Goal: Find specific page/section

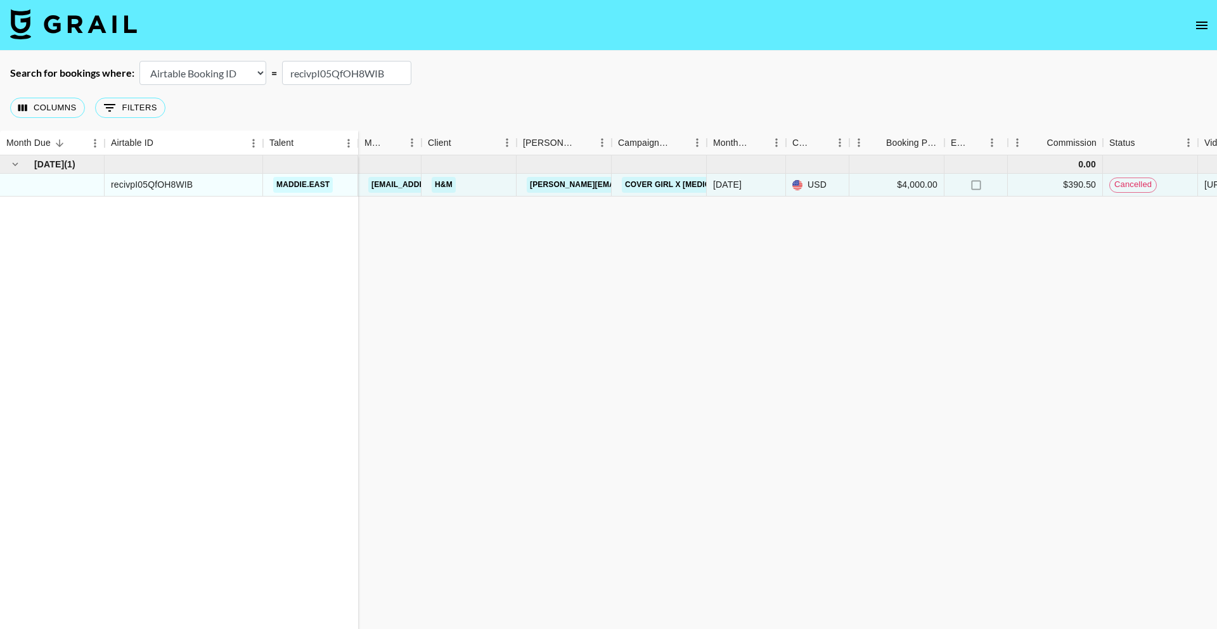
click at [330, 70] on input "recivpI05QfOH8WIB" at bounding box center [346, 73] width 129 height 24
click at [331, 70] on input "recivpI05QfOH8WIB" at bounding box center [346, 73] width 129 height 24
click at [330, 70] on input "recivpI05QfOH8WIB" at bounding box center [346, 73] width 129 height 24
paste input "rec1kvkx8Js91ibHU"
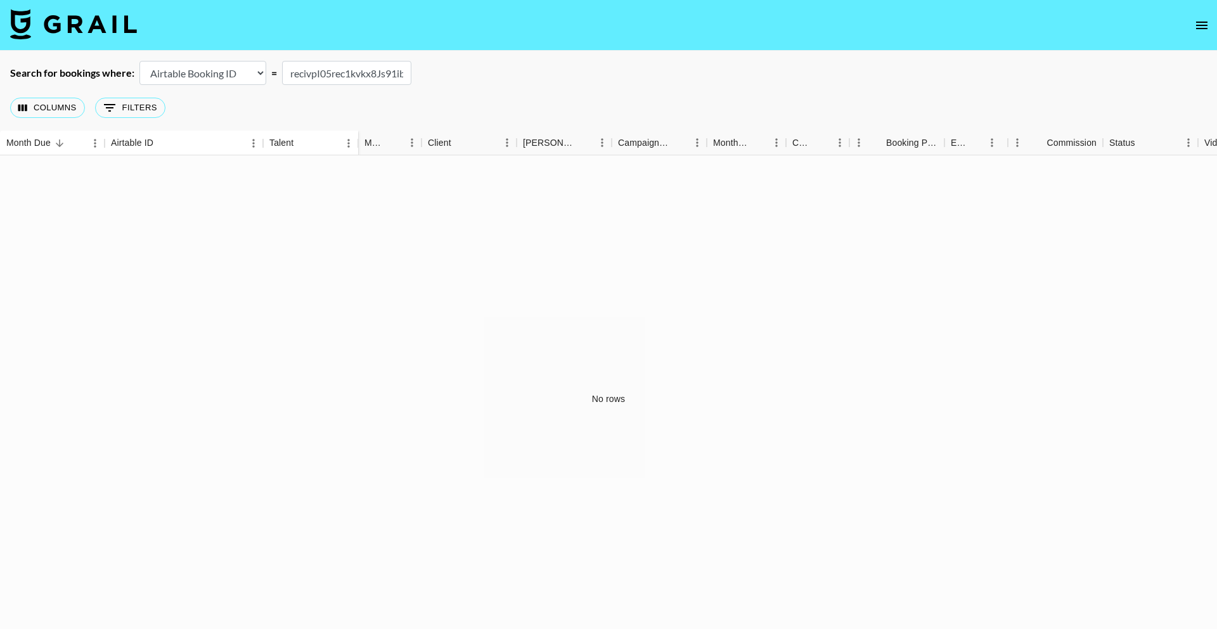
scroll to position [0, 25]
click at [332, 71] on input "recivpI05rec1kvkx8Js91ibHU" at bounding box center [346, 73] width 129 height 24
paste input "text"
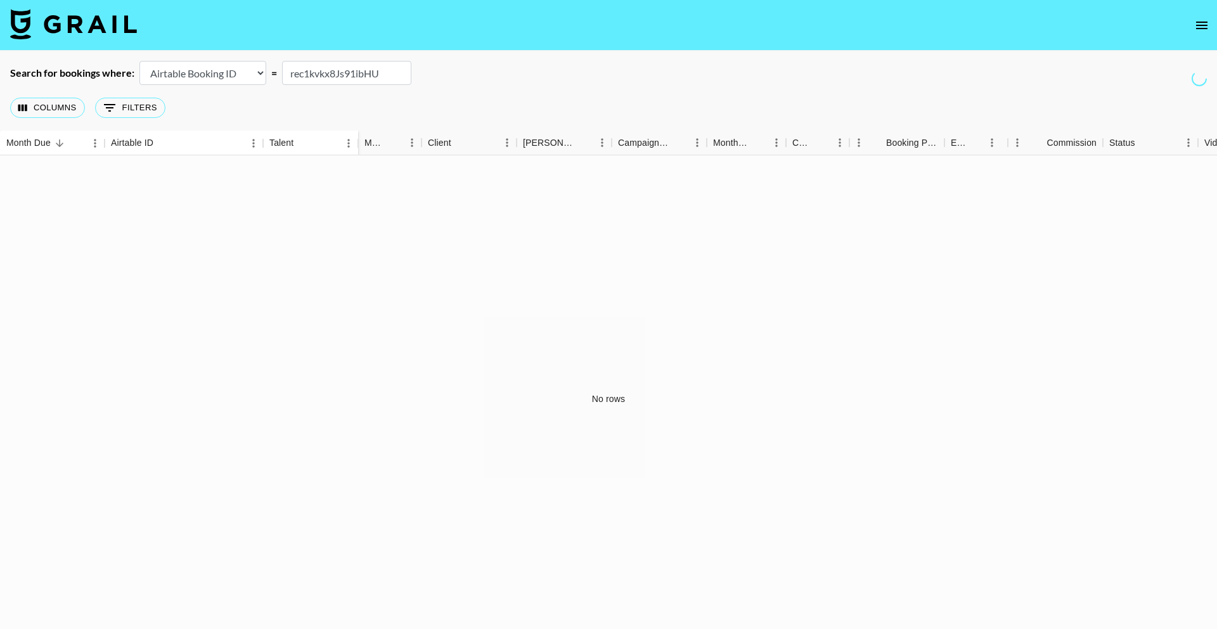
scroll to position [0, 0]
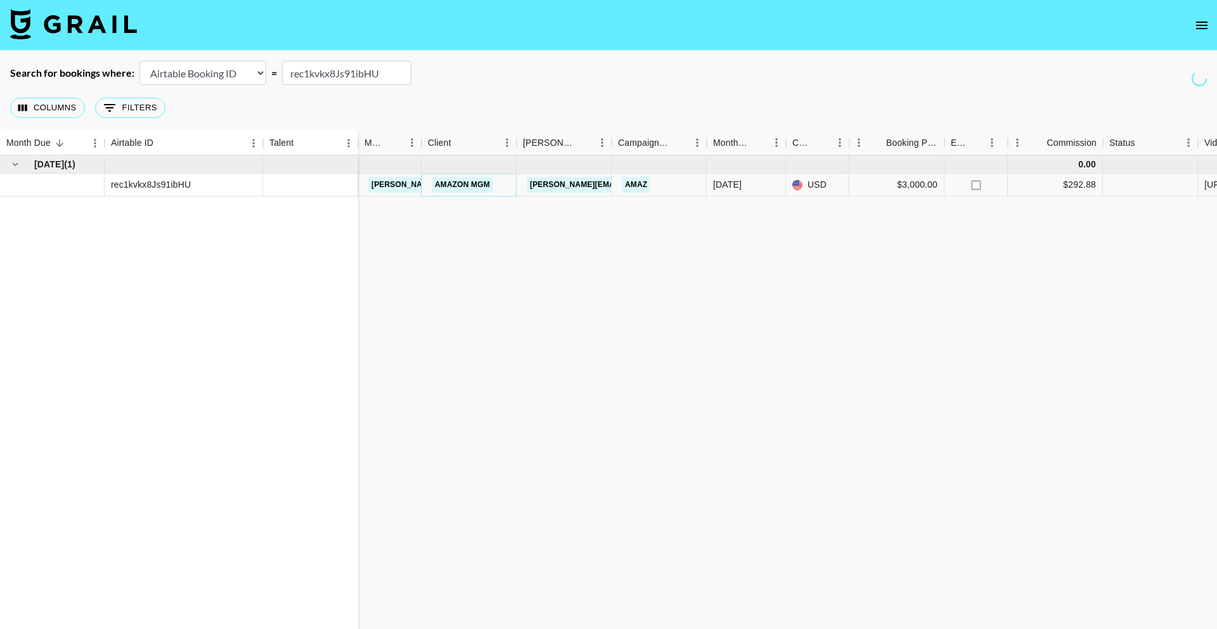
click at [457, 185] on link "Amazon MGM" at bounding box center [463, 185] width 62 height 16
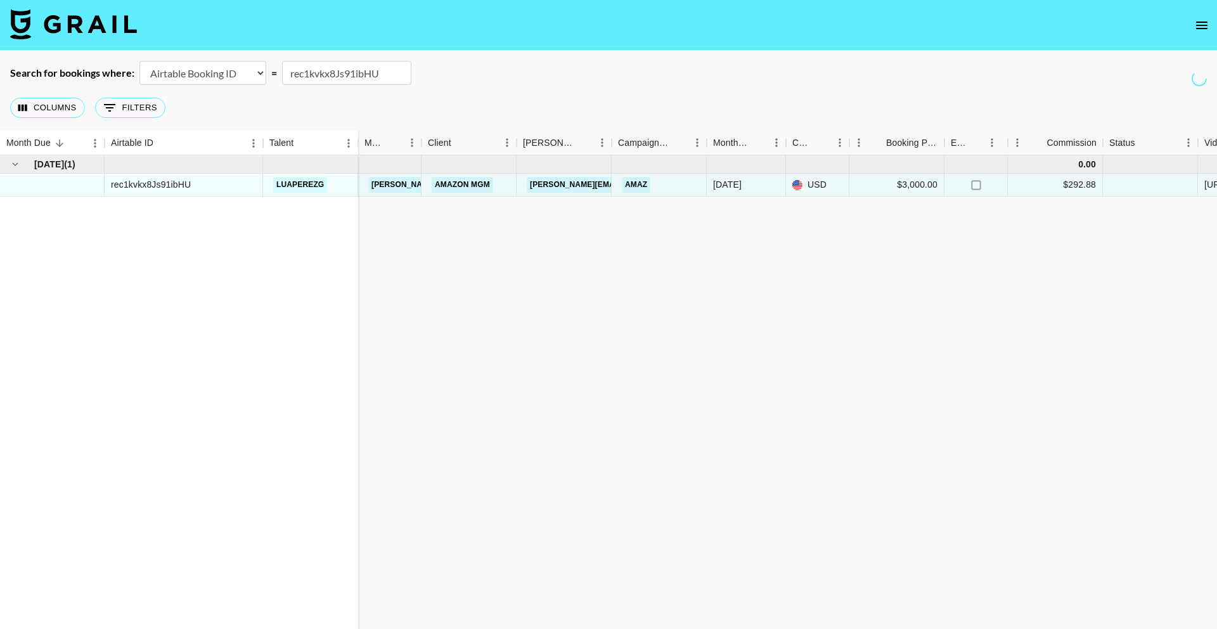
click at [344, 64] on input "rec1kvkx8Js91ibHU" at bounding box center [346, 73] width 129 height 24
paste input "qeRSaYue53LgDN"
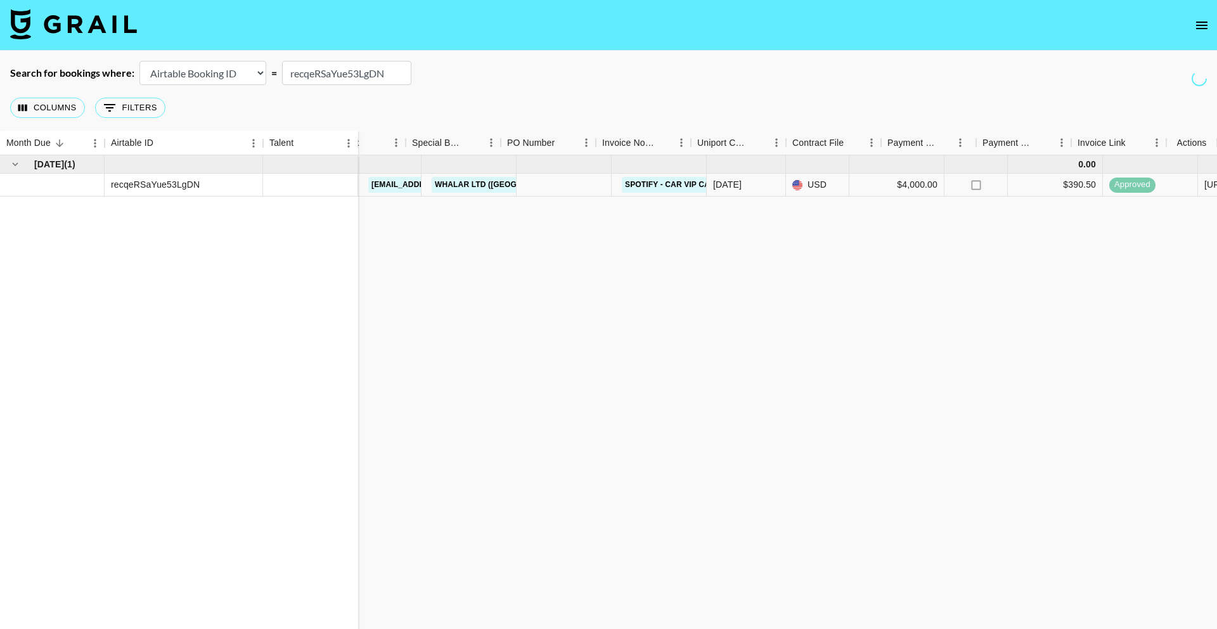
scroll to position [0, 888]
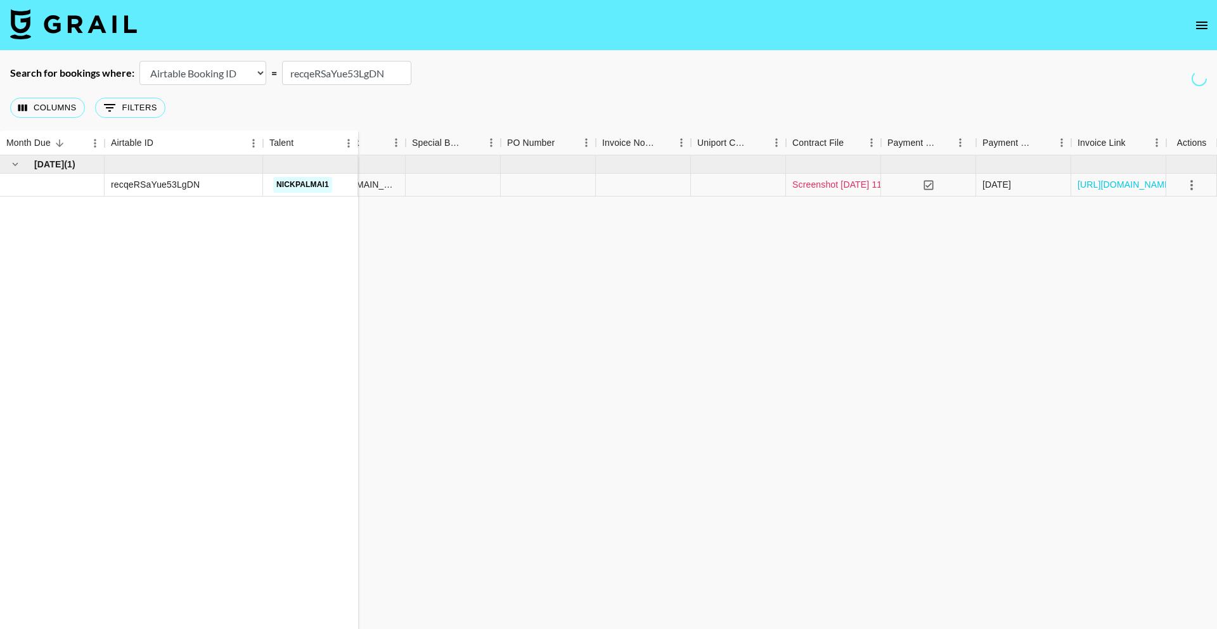
type input "recqeRSaYue53LgDN"
click at [835, 186] on link "Screenshot 2025-09-17 at 11.43.53 AM.png" at bounding box center [866, 184] width 147 height 13
